Goal: Information Seeking & Learning: Learn about a topic

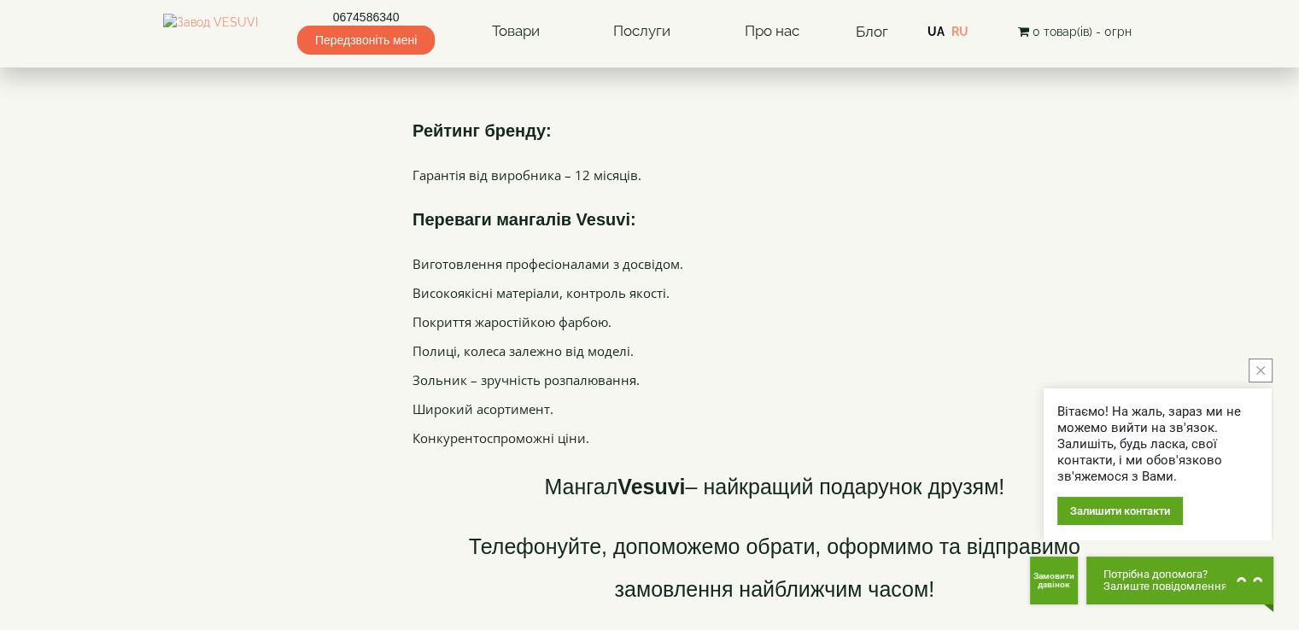
scroll to position [4442, 0]
click at [1270, 371] on button "close button" at bounding box center [1261, 371] width 24 height 24
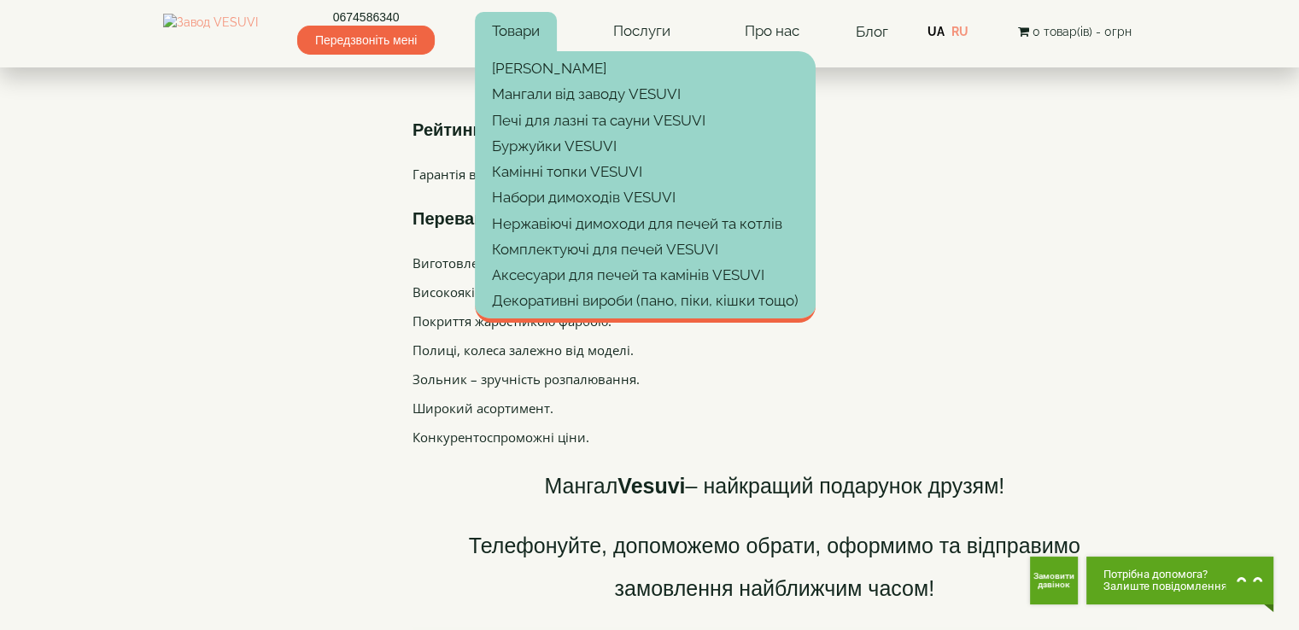
click at [526, 35] on link "Товари" at bounding box center [516, 31] width 82 height 39
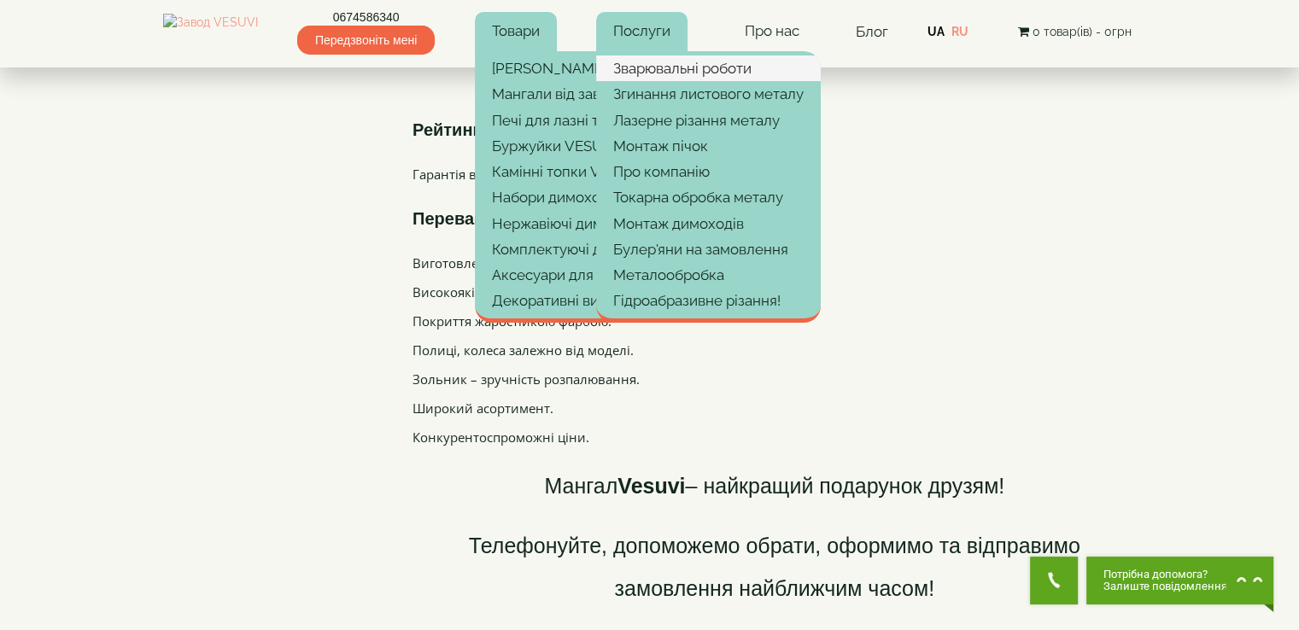
click at [656, 62] on link "Зварювальні роботи" at bounding box center [708, 69] width 225 height 26
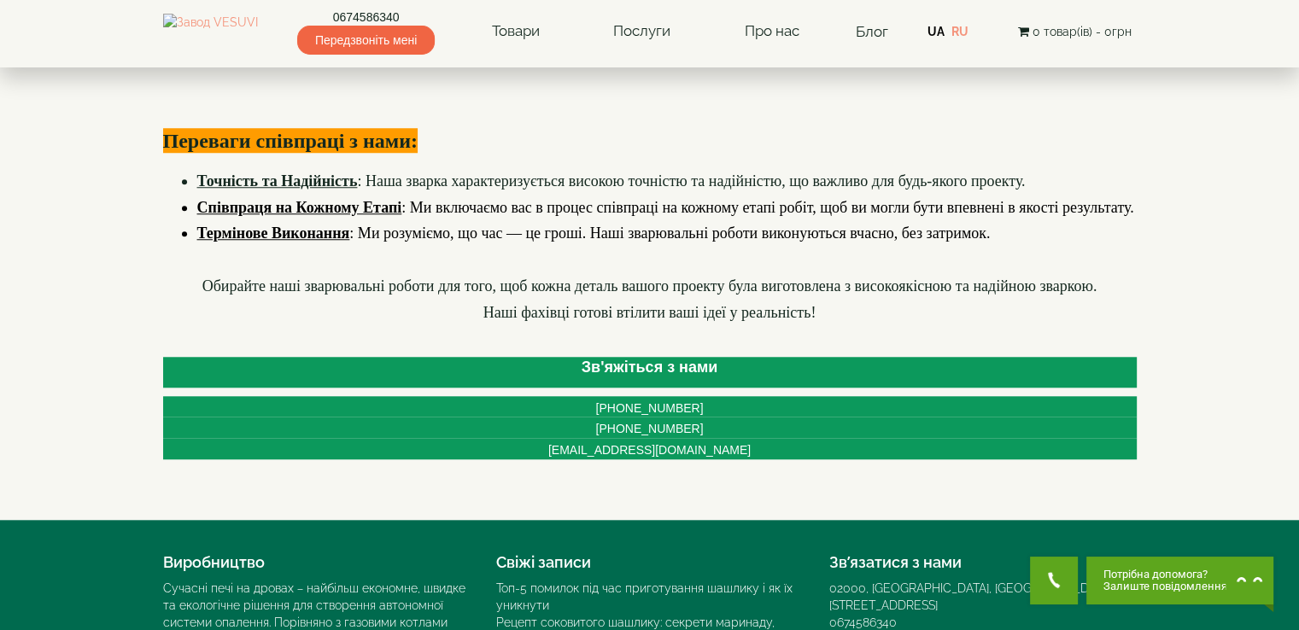
scroll to position [1627, 0]
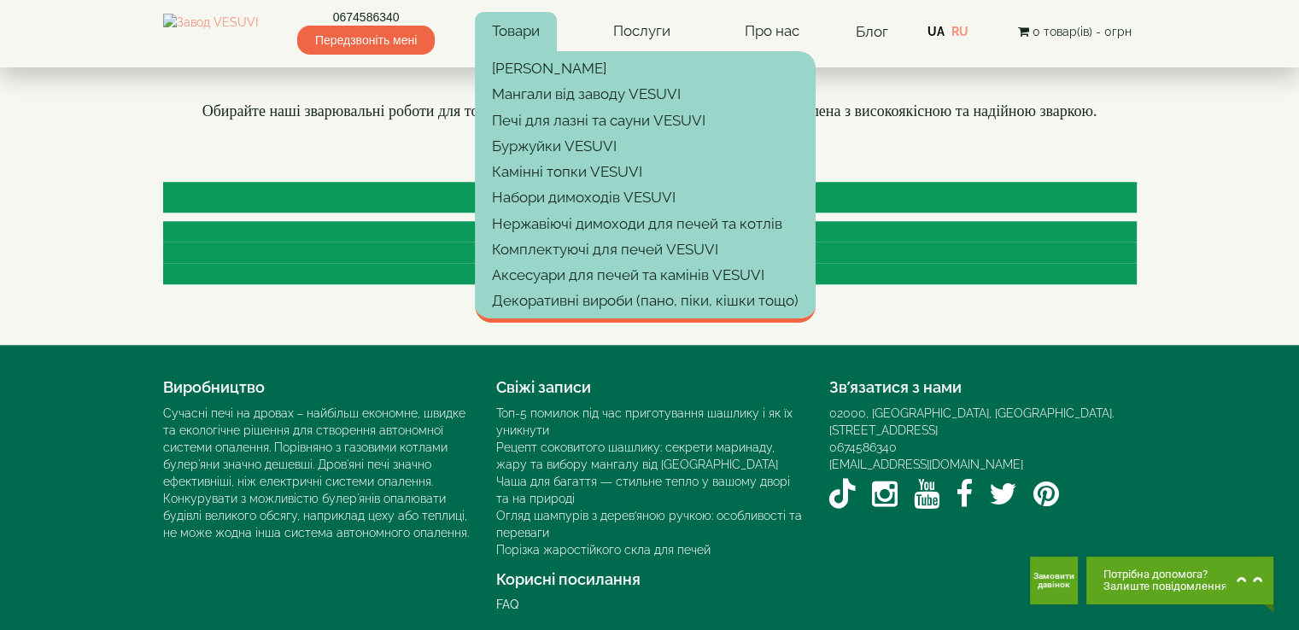
click at [557, 38] on link "Товари" at bounding box center [516, 31] width 82 height 39
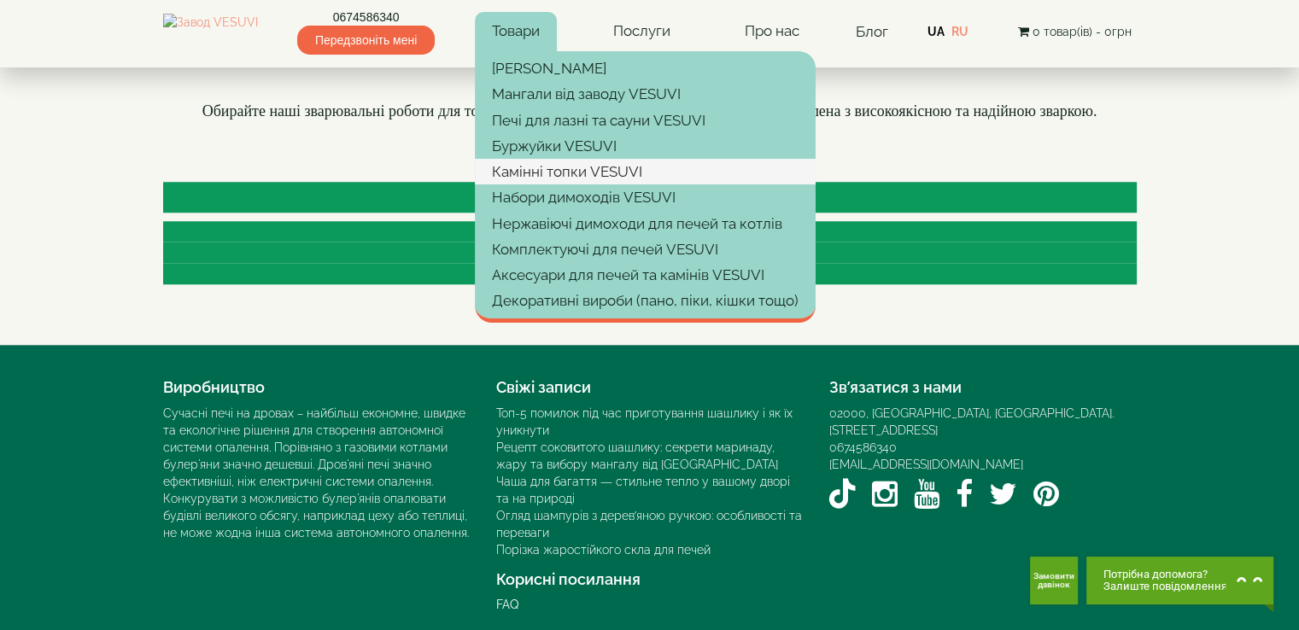
click at [557, 172] on link "Камінні топки VESUVI" at bounding box center [645, 172] width 341 height 26
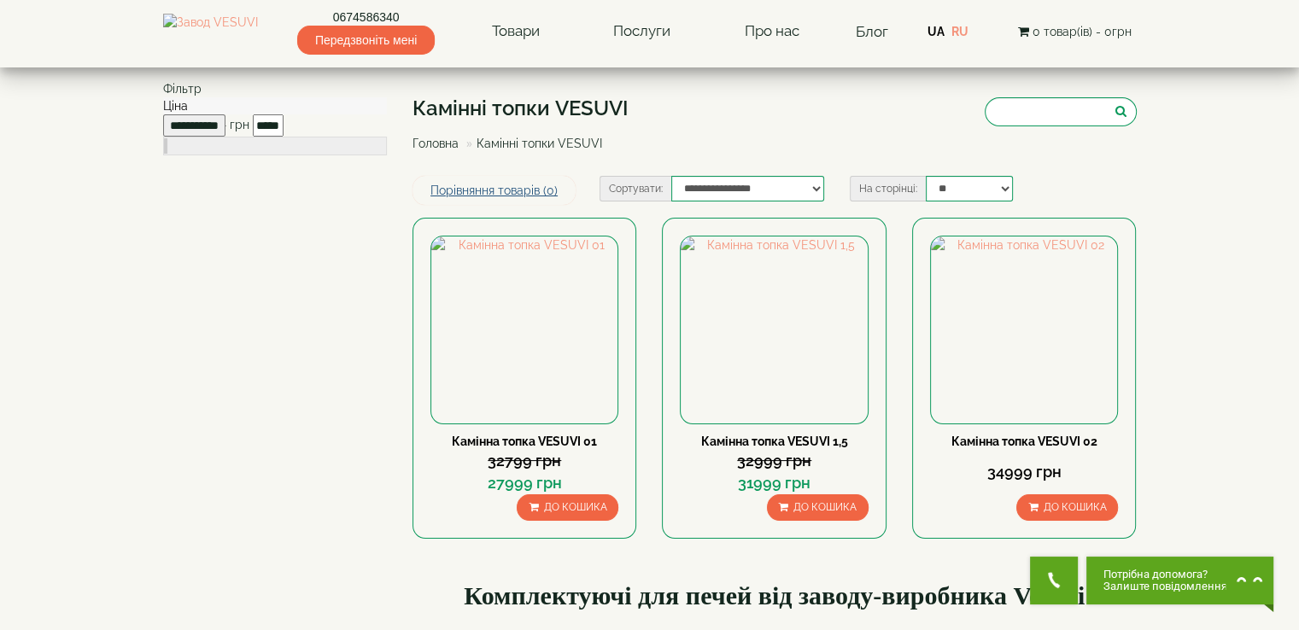
scroll to position [171, 0]
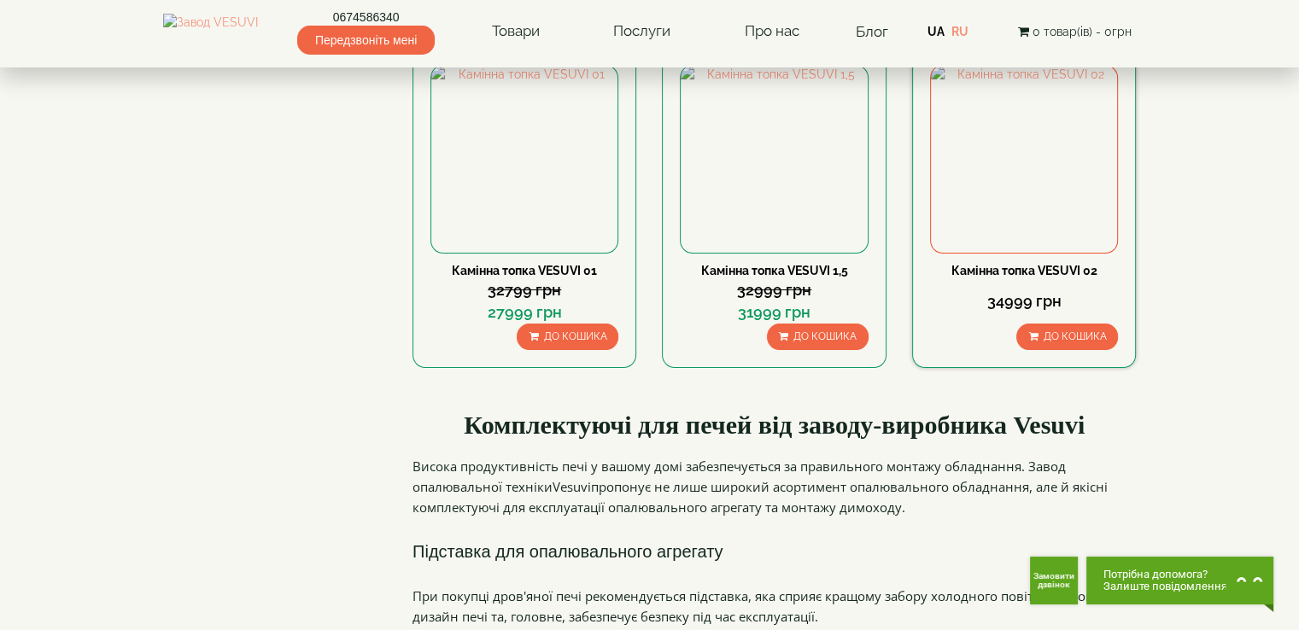
click at [951, 270] on link "Камінна топка VESUVI 02" at bounding box center [1024, 271] width 146 height 14
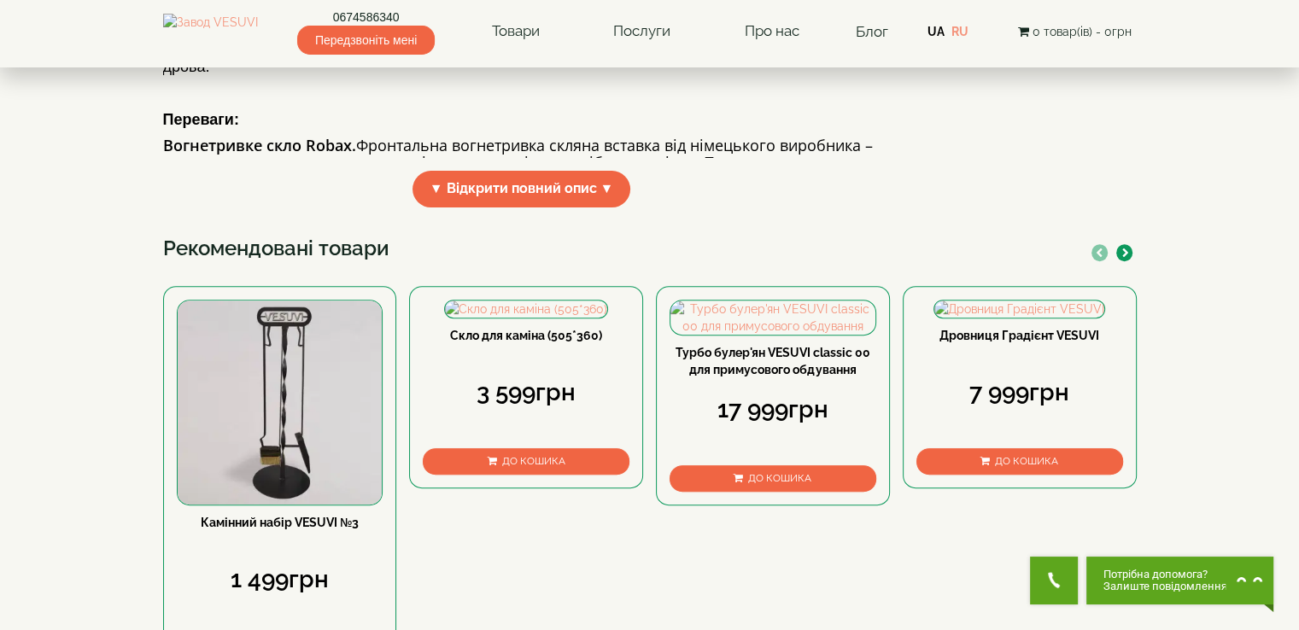
scroll to position [683, 0]
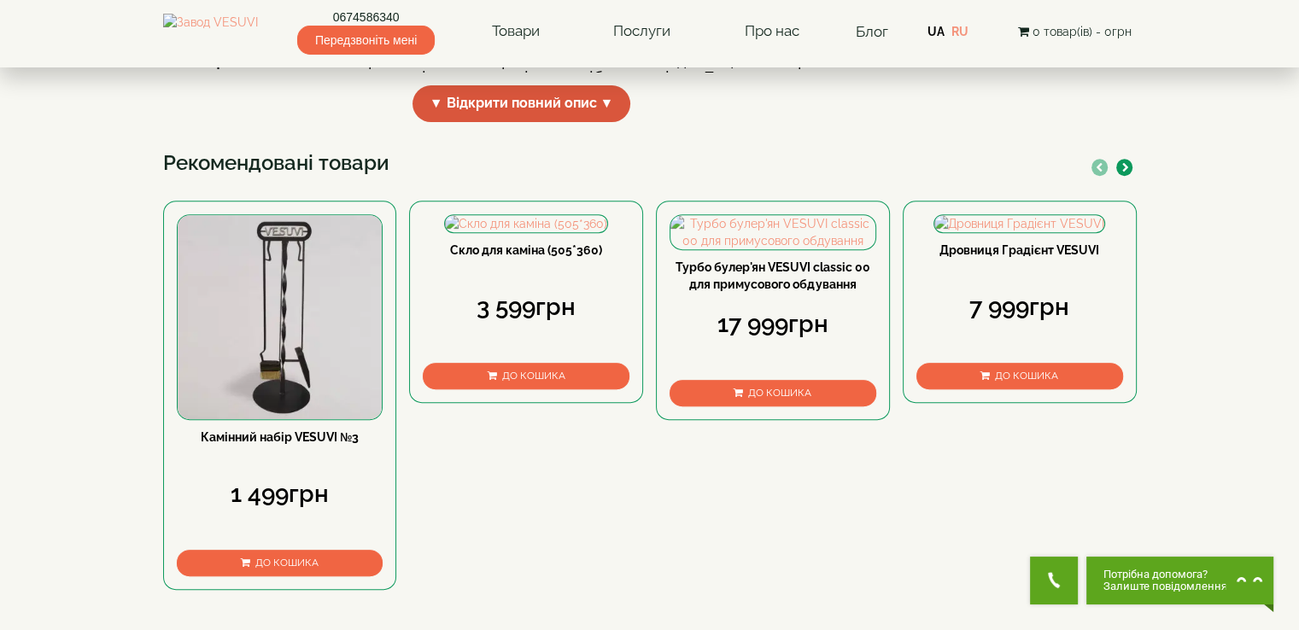
click at [584, 122] on span "▼ Відкрити повний опис ▼" at bounding box center [521, 103] width 219 height 37
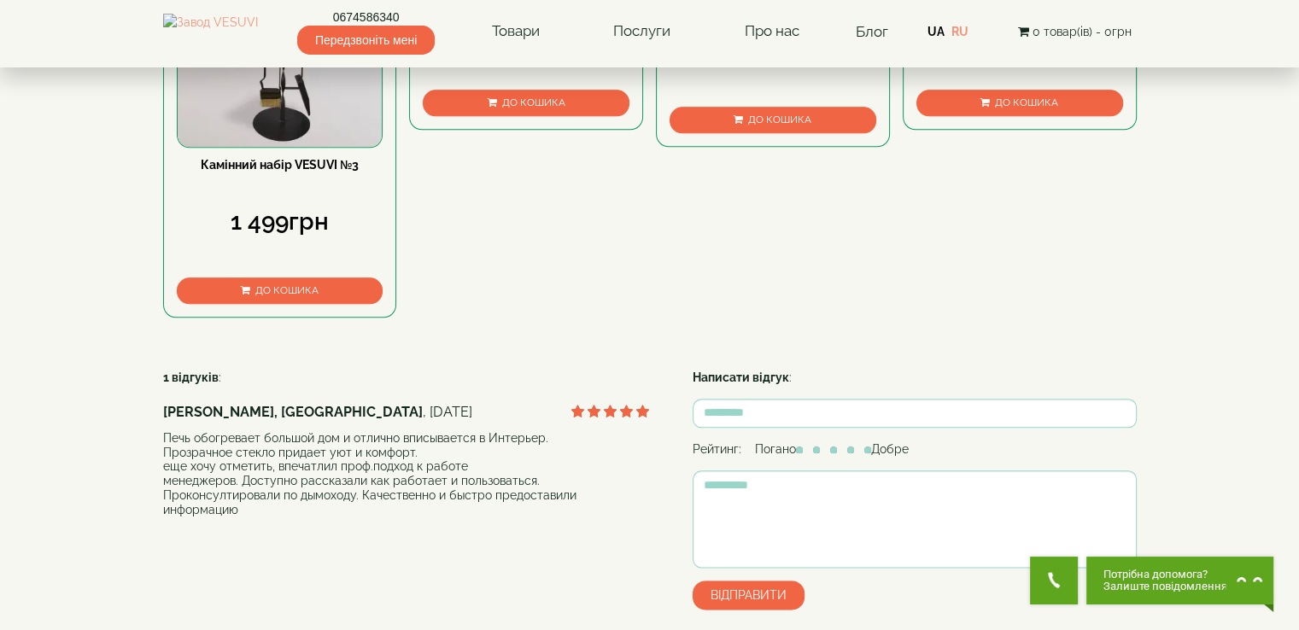
scroll to position [1964, 0]
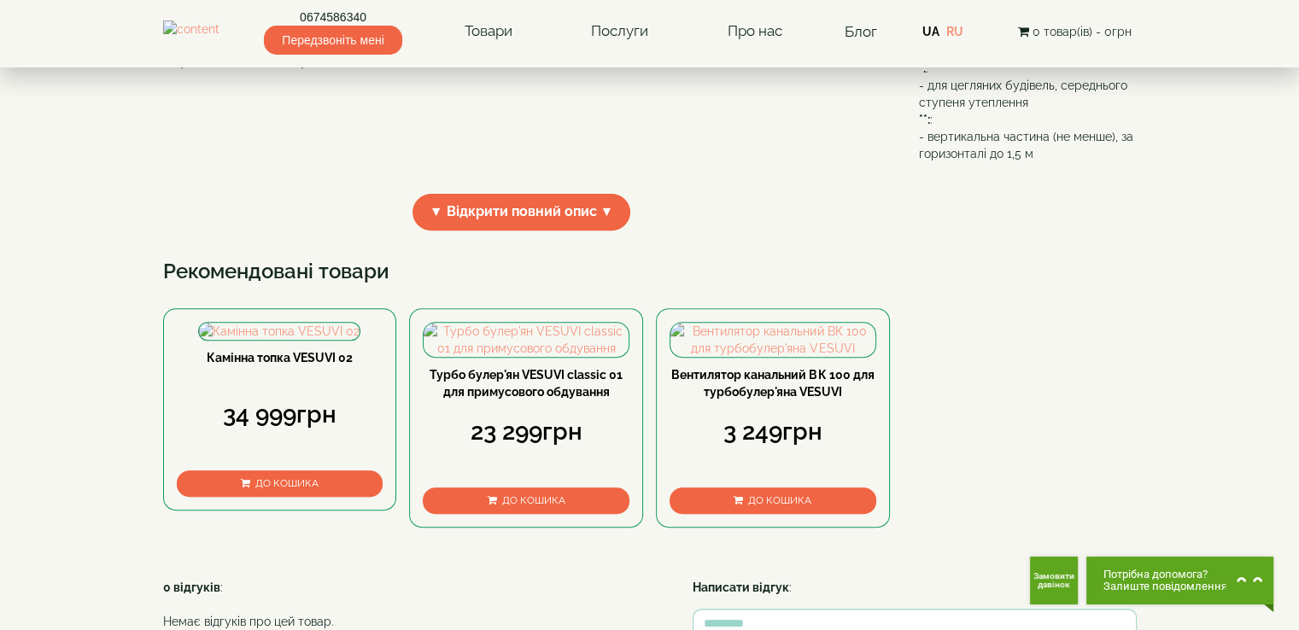
scroll to position [683, 0]
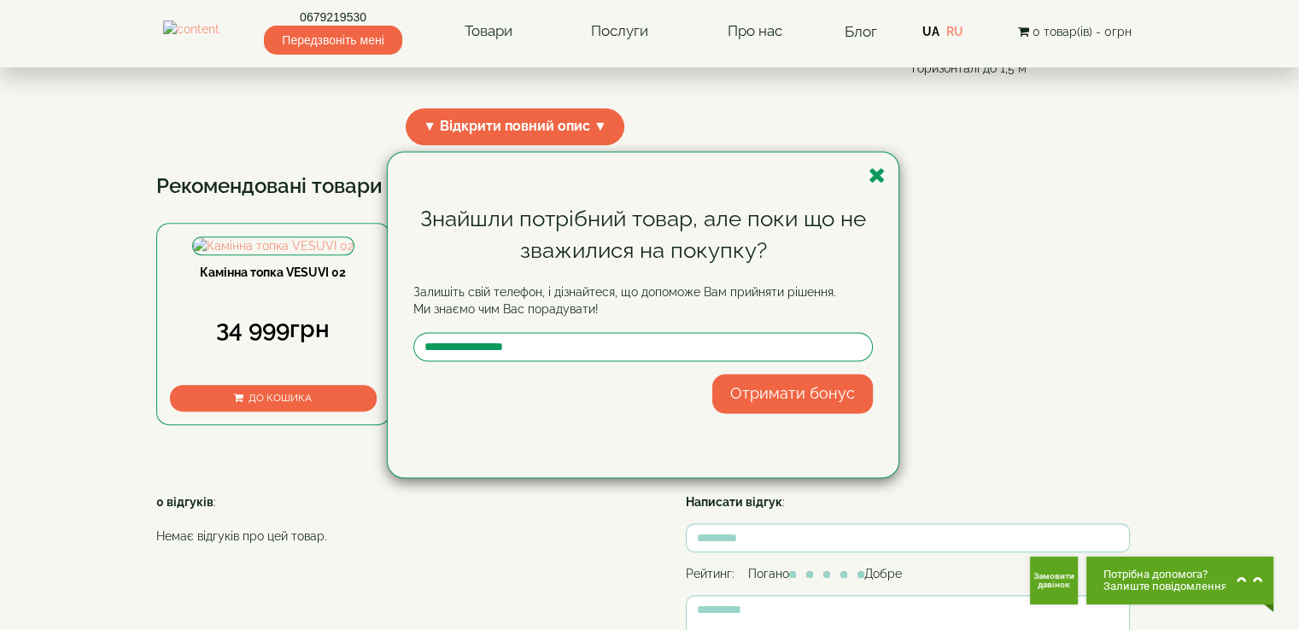
click at [875, 178] on icon "button" at bounding box center [877, 175] width 17 height 21
